Goal: Information Seeking & Learning: Learn about a topic

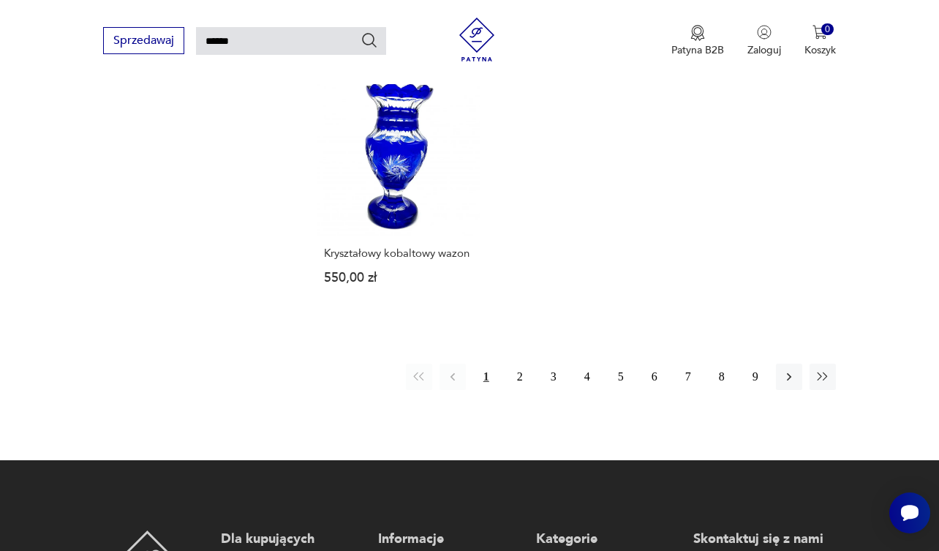
scroll to position [1680, 0]
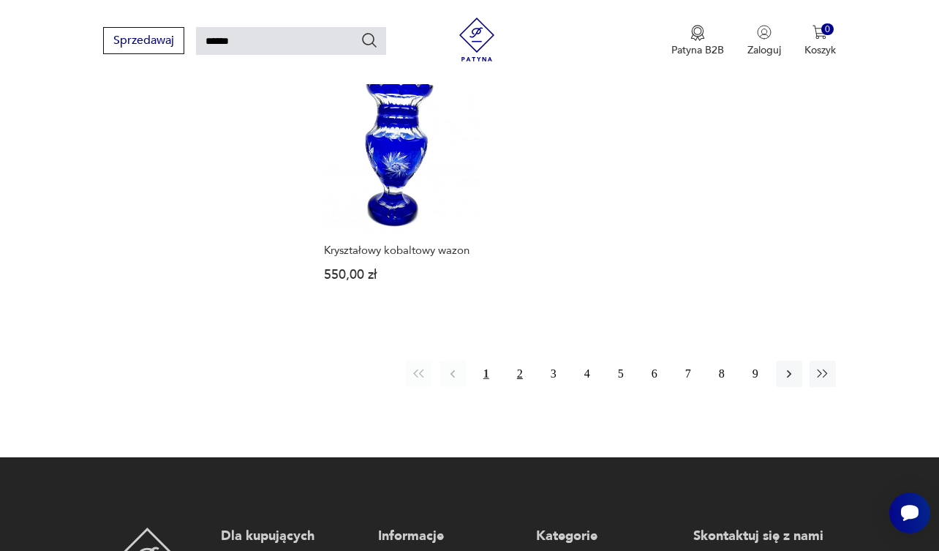
click at [519, 387] on button "2" at bounding box center [520, 374] width 26 height 26
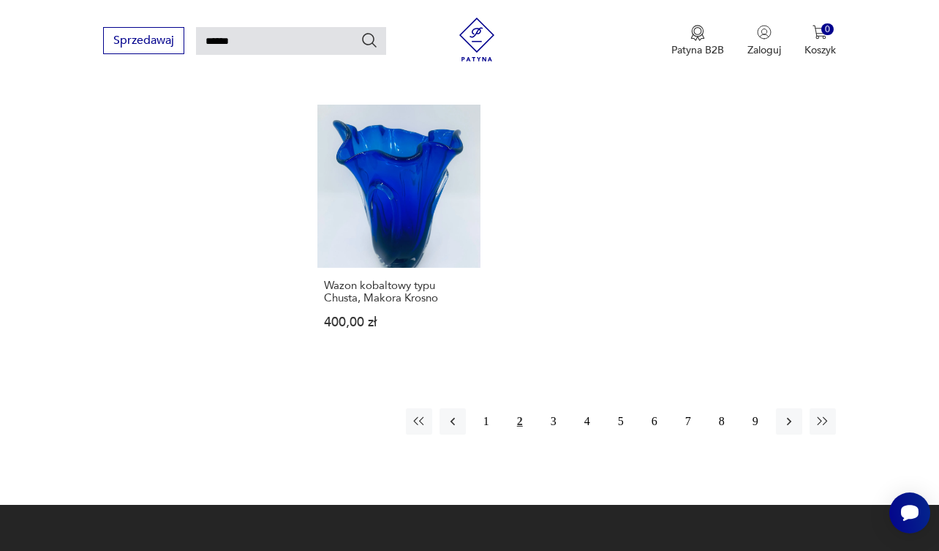
scroll to position [1670, 0]
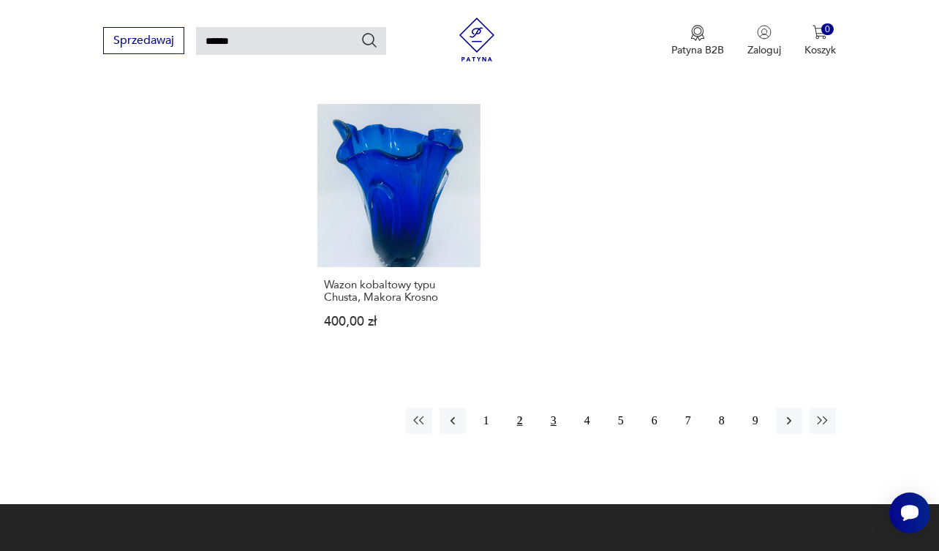
click at [555, 434] on button "3" at bounding box center [553, 420] width 26 height 26
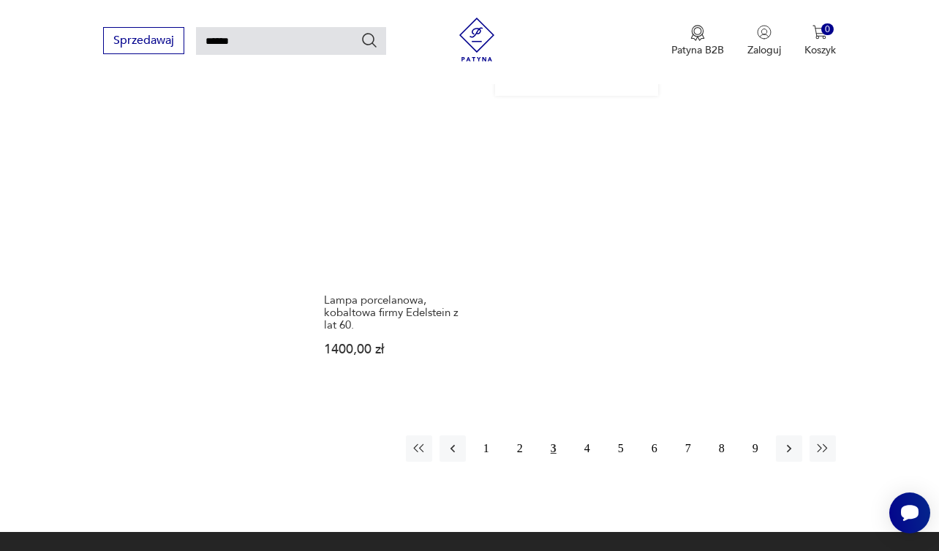
scroll to position [1836, 0]
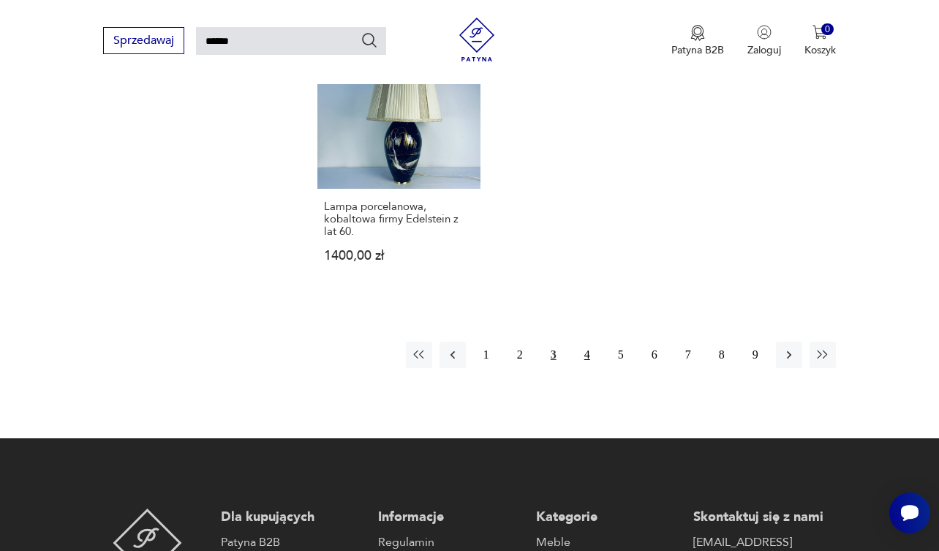
click at [587, 358] on button "4" at bounding box center [587, 355] width 26 height 26
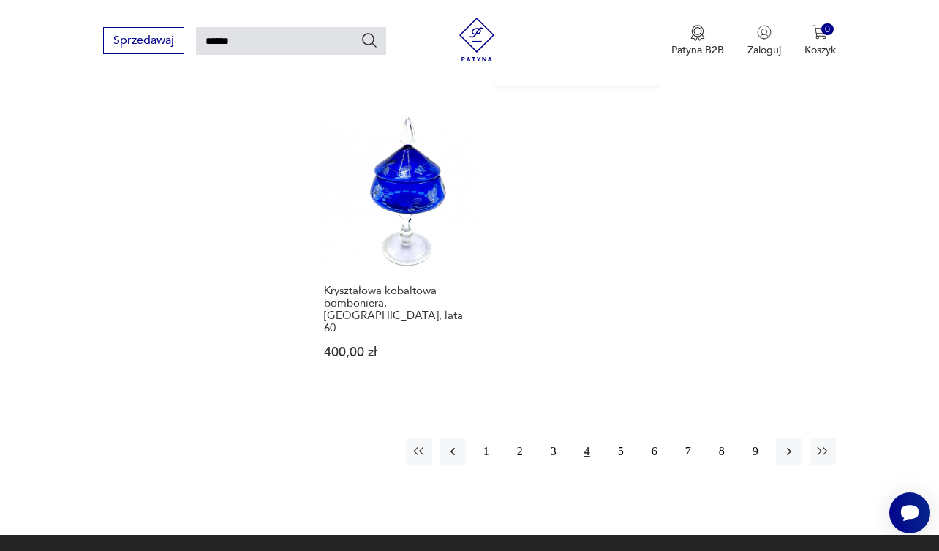
scroll to position [1816, 0]
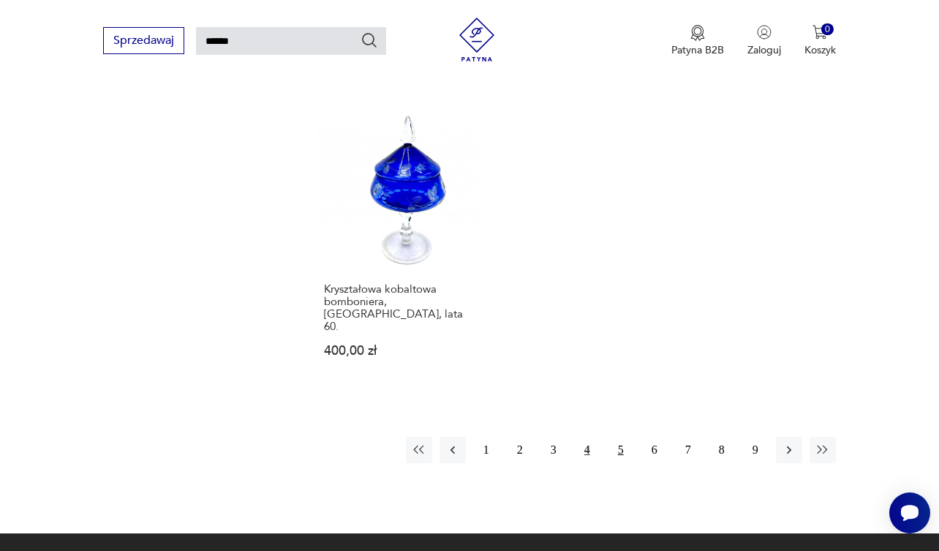
click at [622, 437] on button "5" at bounding box center [621, 450] width 26 height 26
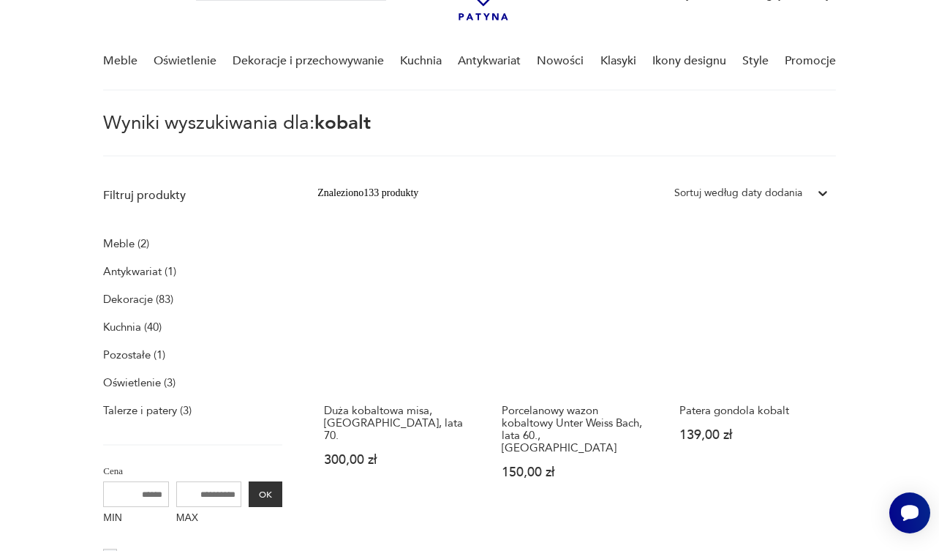
scroll to position [99, 0]
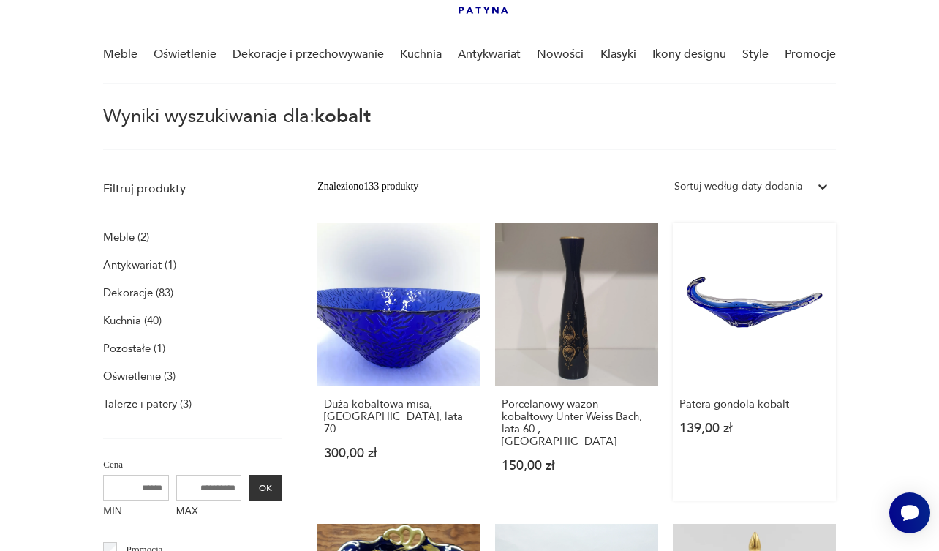
click at [755, 321] on link "Patera gondola kobalt 139,00 zł" at bounding box center [754, 361] width 163 height 277
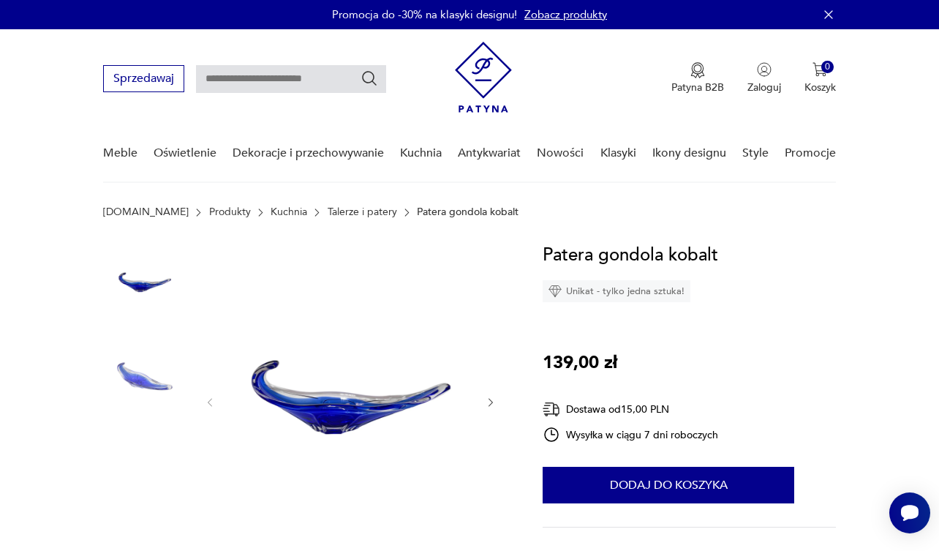
click at [360, 410] on img at bounding box center [350, 400] width 239 height 319
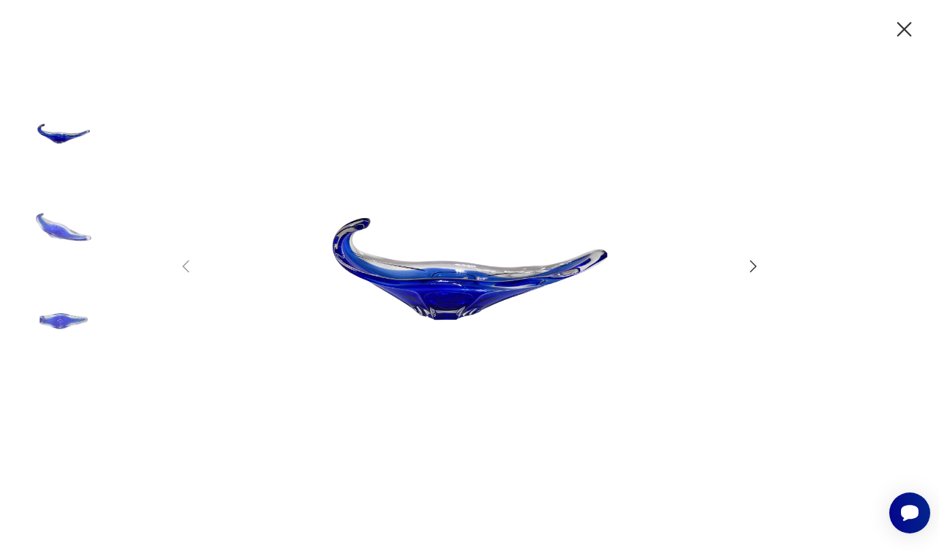
click at [752, 260] on icon "button" at bounding box center [753, 266] width 18 height 18
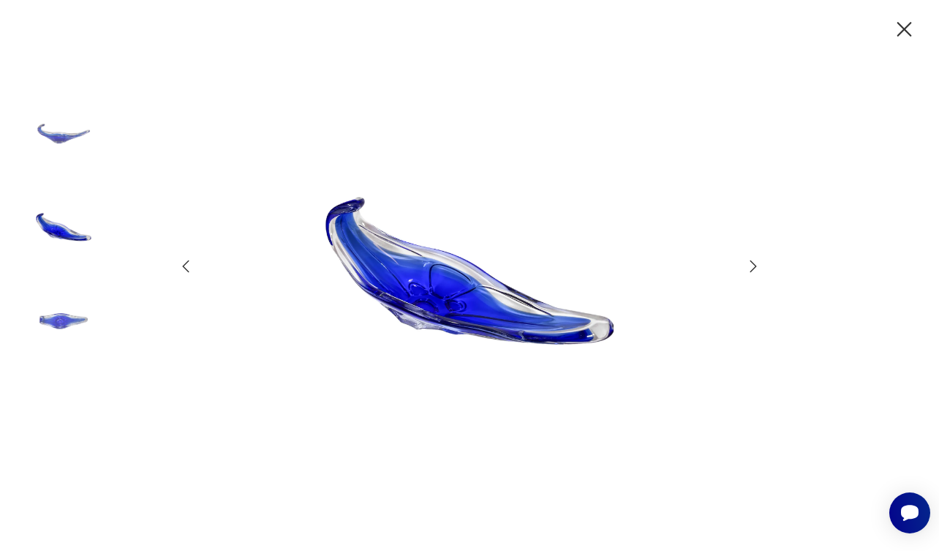
click at [752, 260] on icon "button" at bounding box center [753, 266] width 18 height 18
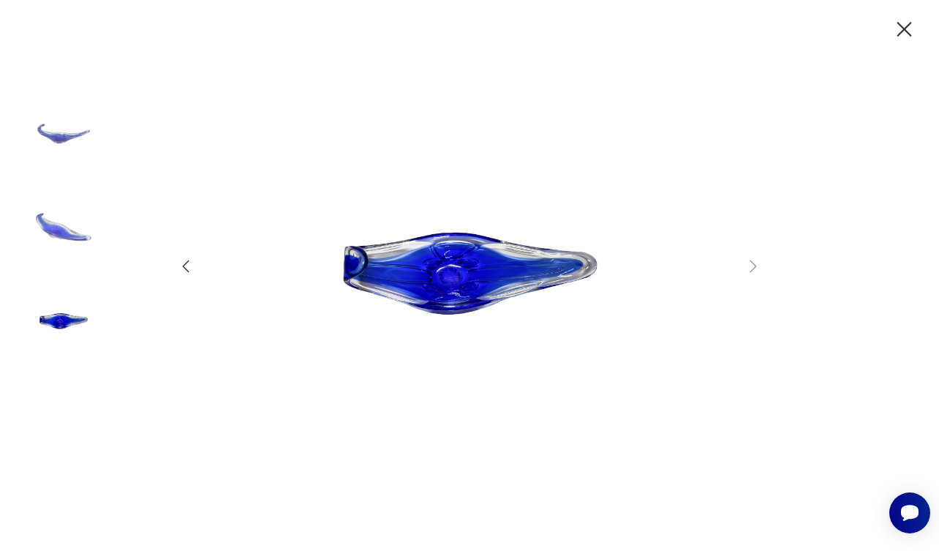
click at [905, 28] on icon "button" at bounding box center [904, 29] width 15 height 15
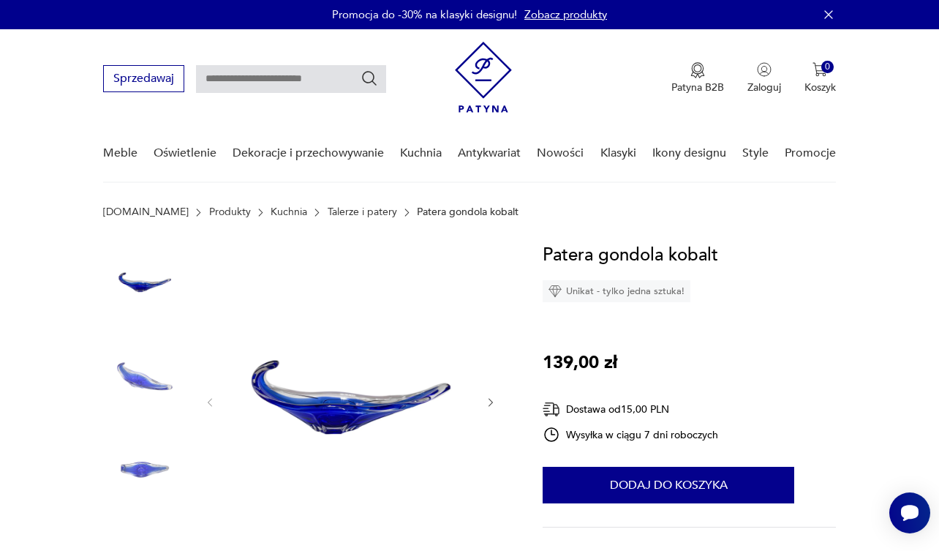
type input "******"
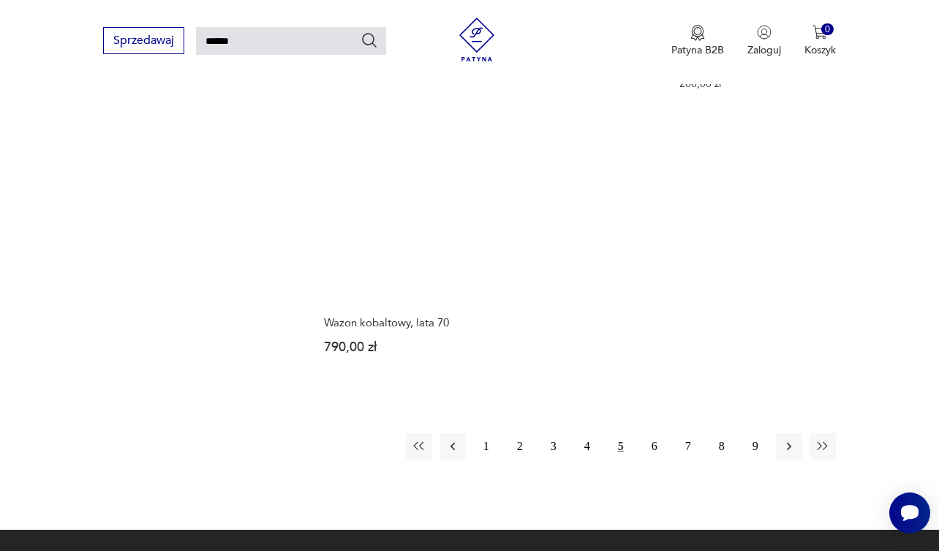
scroll to position [1685, 0]
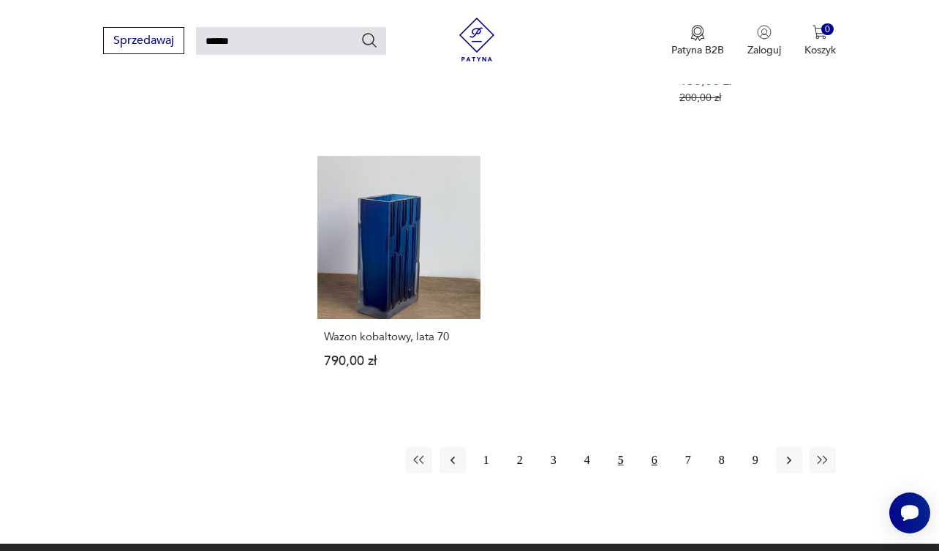
click at [652, 459] on button "6" at bounding box center [654, 460] width 26 height 26
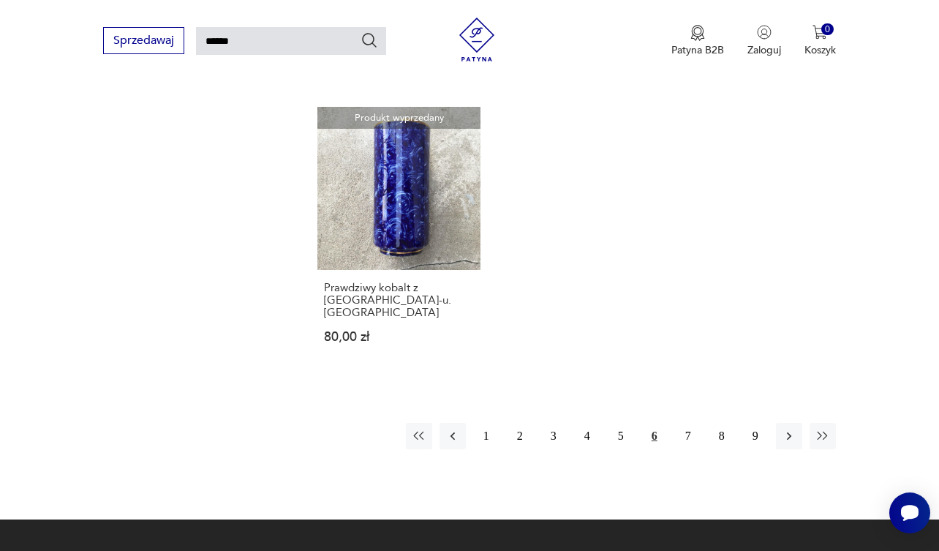
scroll to position [1699, 0]
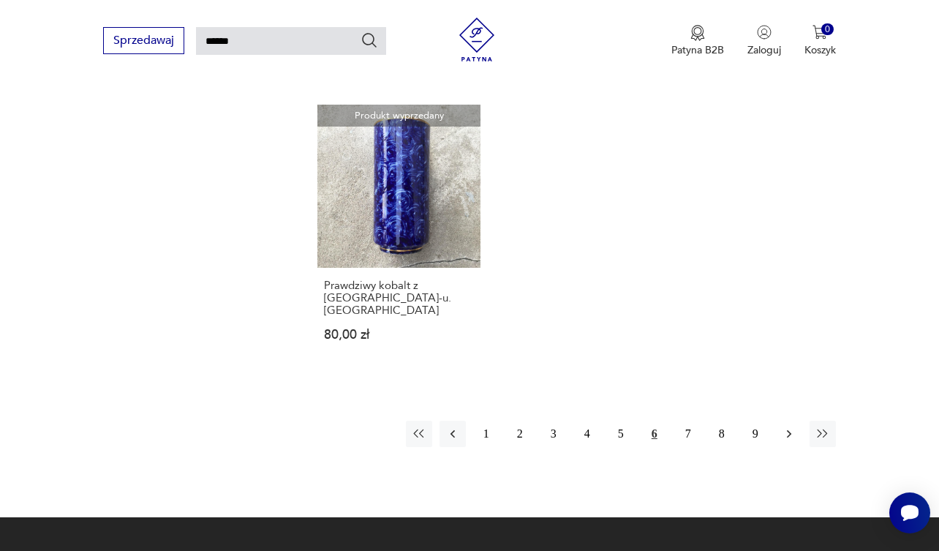
click at [785, 441] on icon "button" at bounding box center [789, 433] width 15 height 15
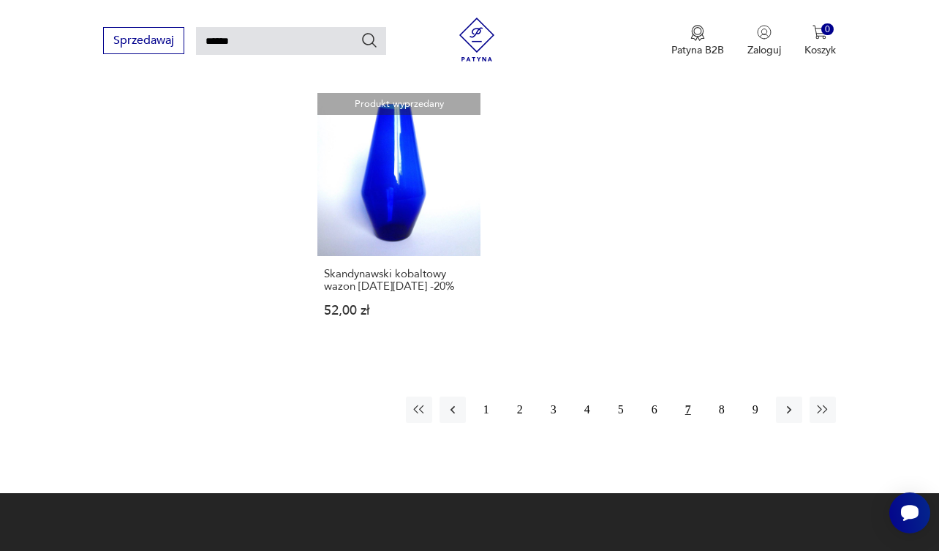
scroll to position [1742, 0]
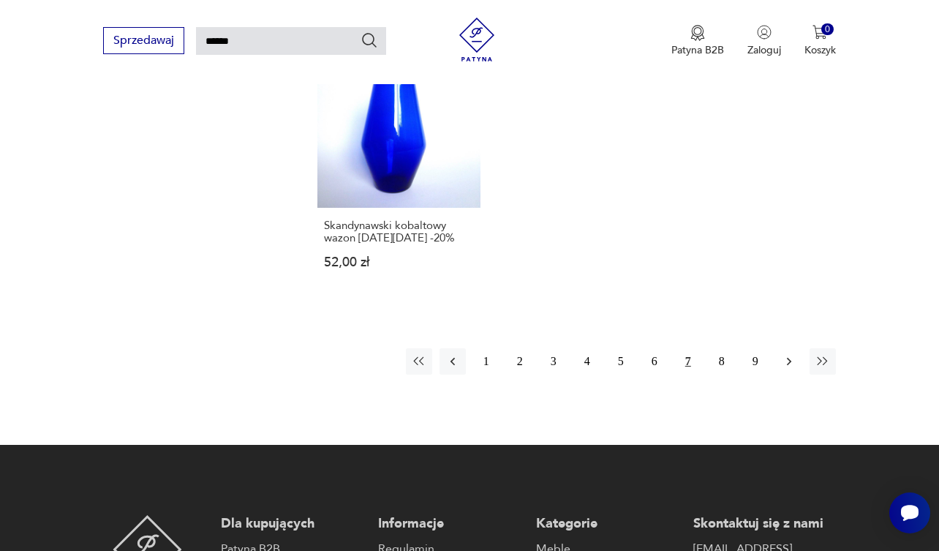
click at [789, 366] on icon "button" at bounding box center [789, 362] width 4 height 8
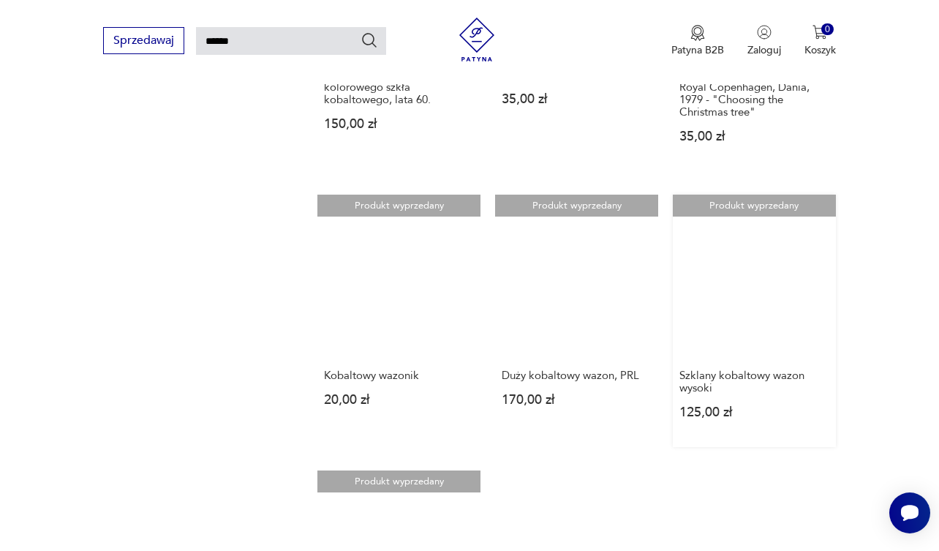
scroll to position [1302, 0]
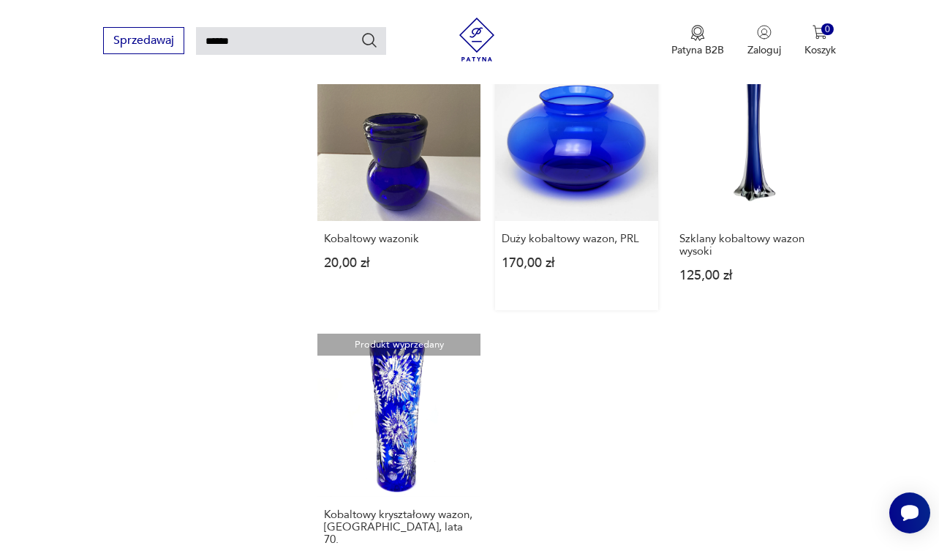
click at [592, 206] on link "Produkt wyprzedany Duży kobaltowy wazon, PRL 170,00 zł" at bounding box center [576, 184] width 163 height 252
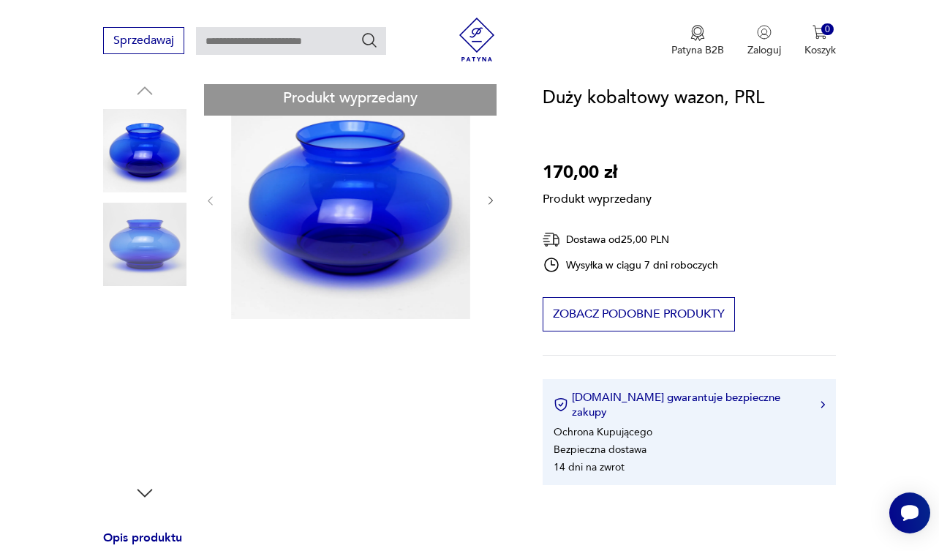
scroll to position [163, 0]
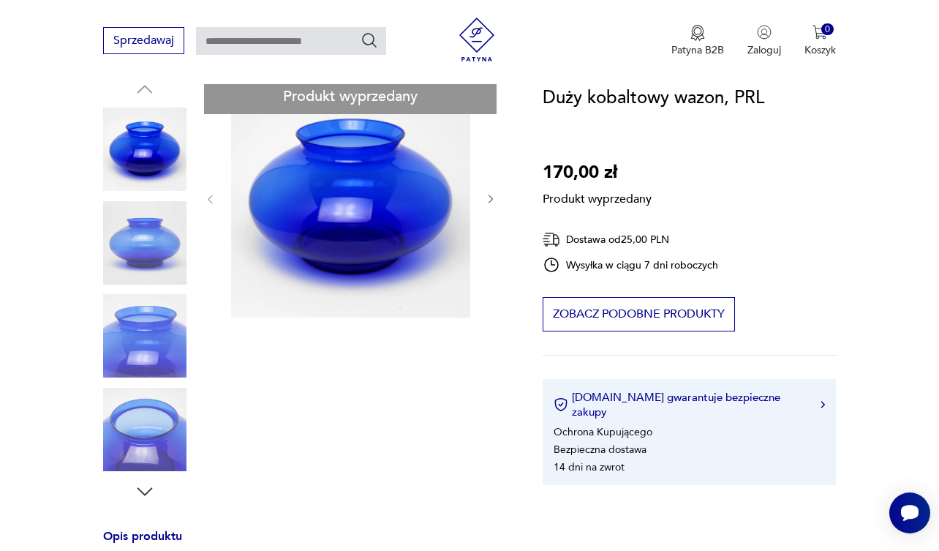
click at [642, 312] on button "Zobacz podobne produkty" at bounding box center [639, 314] width 192 height 34
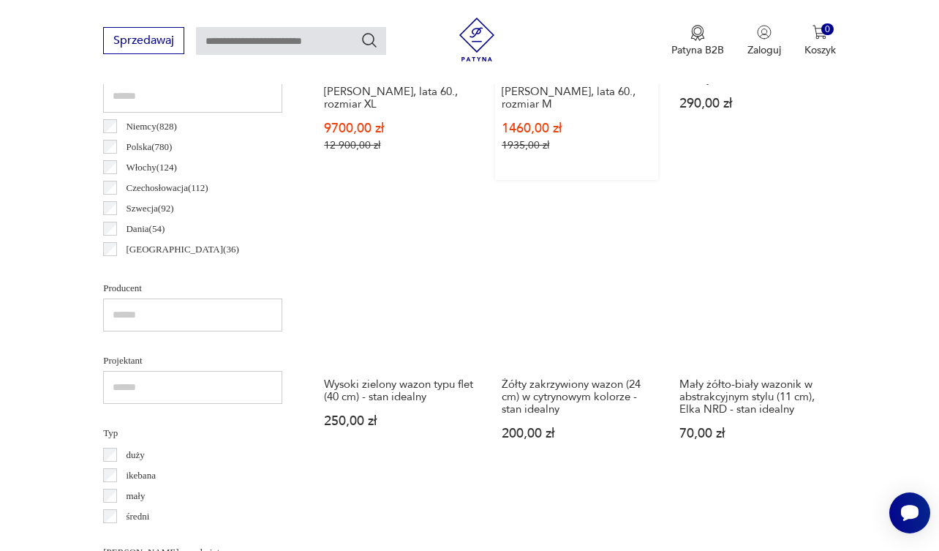
scroll to position [816, 0]
